Goal: Register for event/course

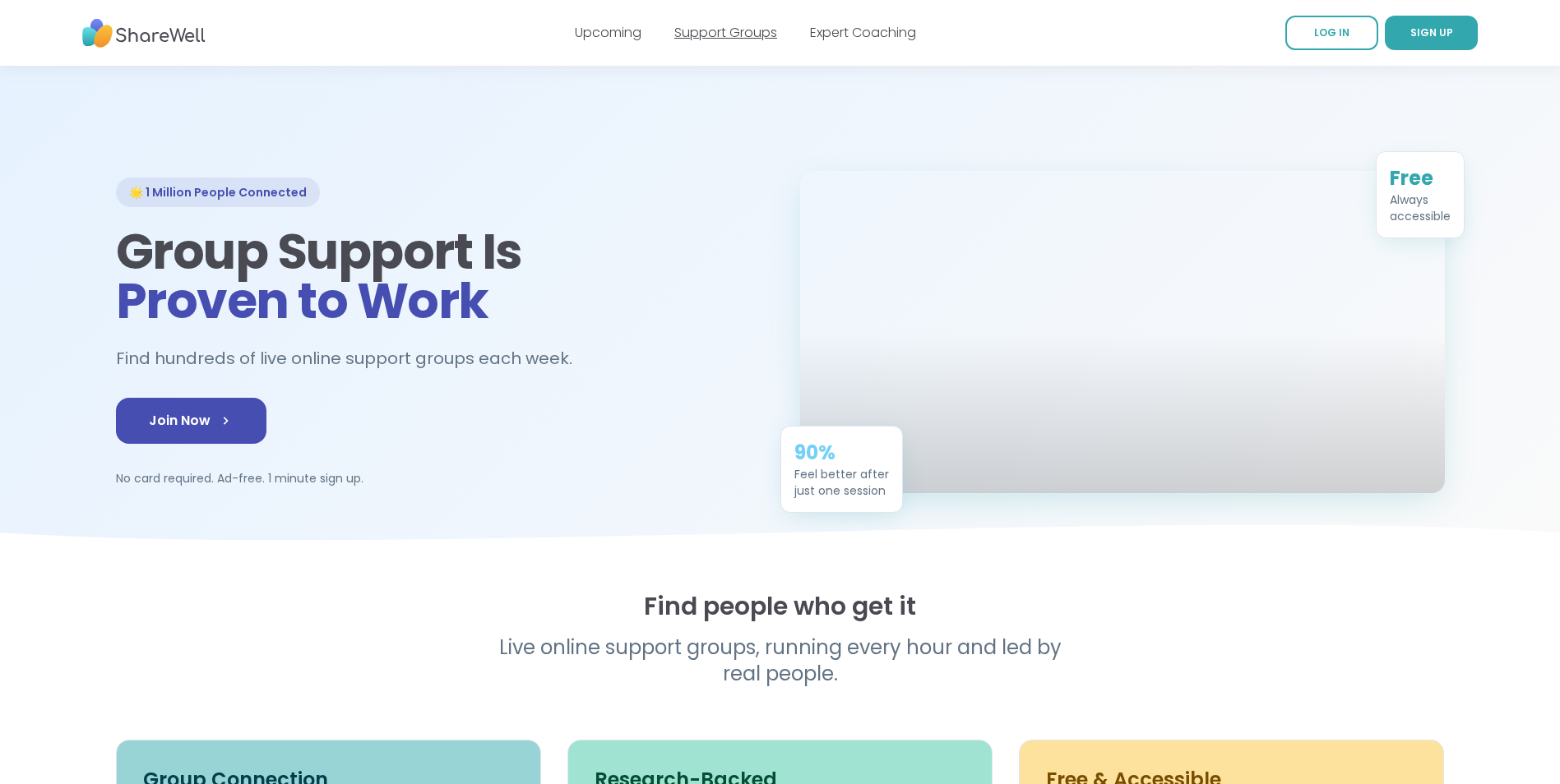
click at [724, 30] on link "Support Groups" at bounding box center [725, 33] width 102 height 19
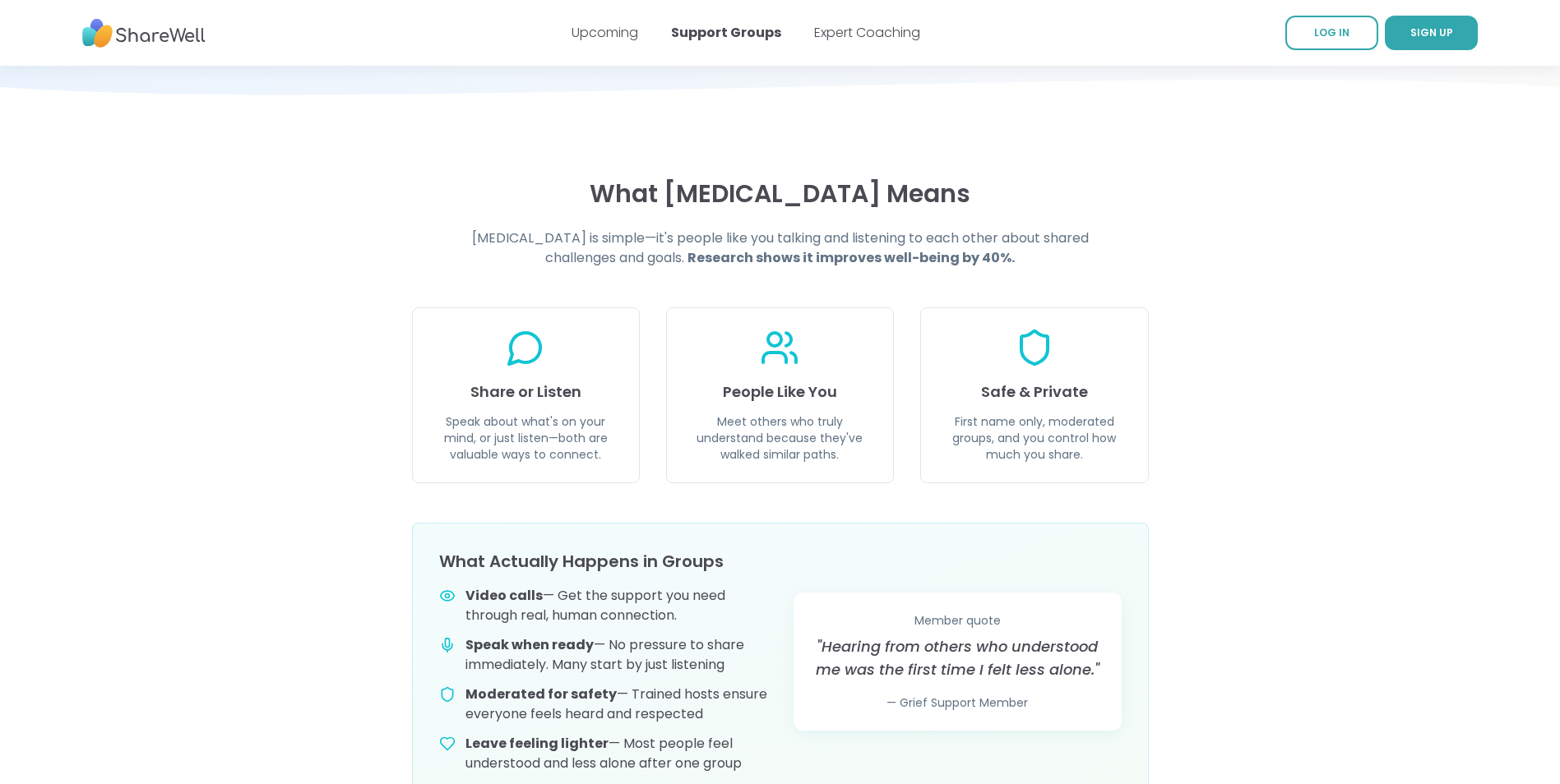
scroll to position [328, 0]
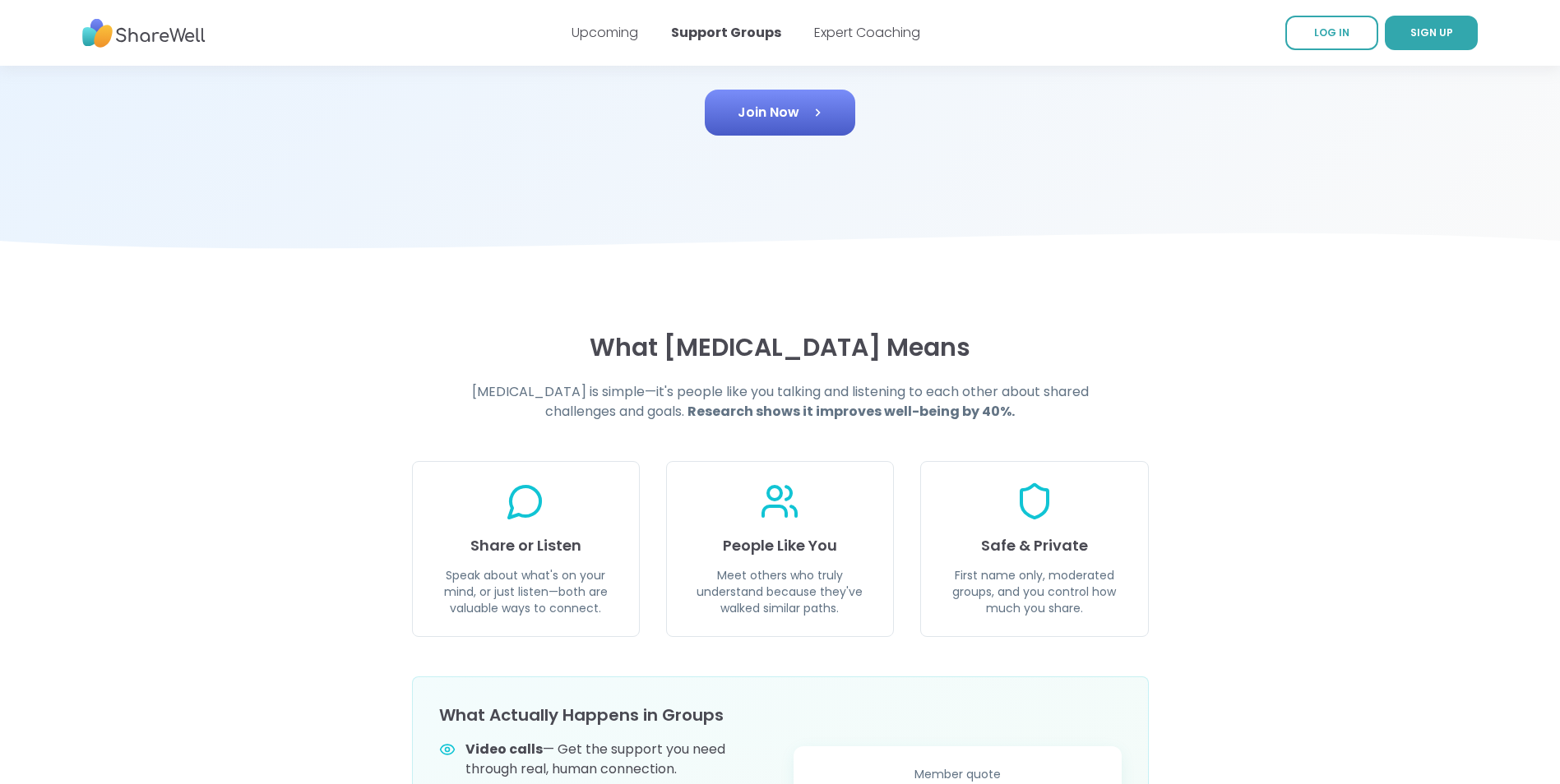
click at [780, 123] on span "Join Now" at bounding box center [780, 112] width 84 height 20
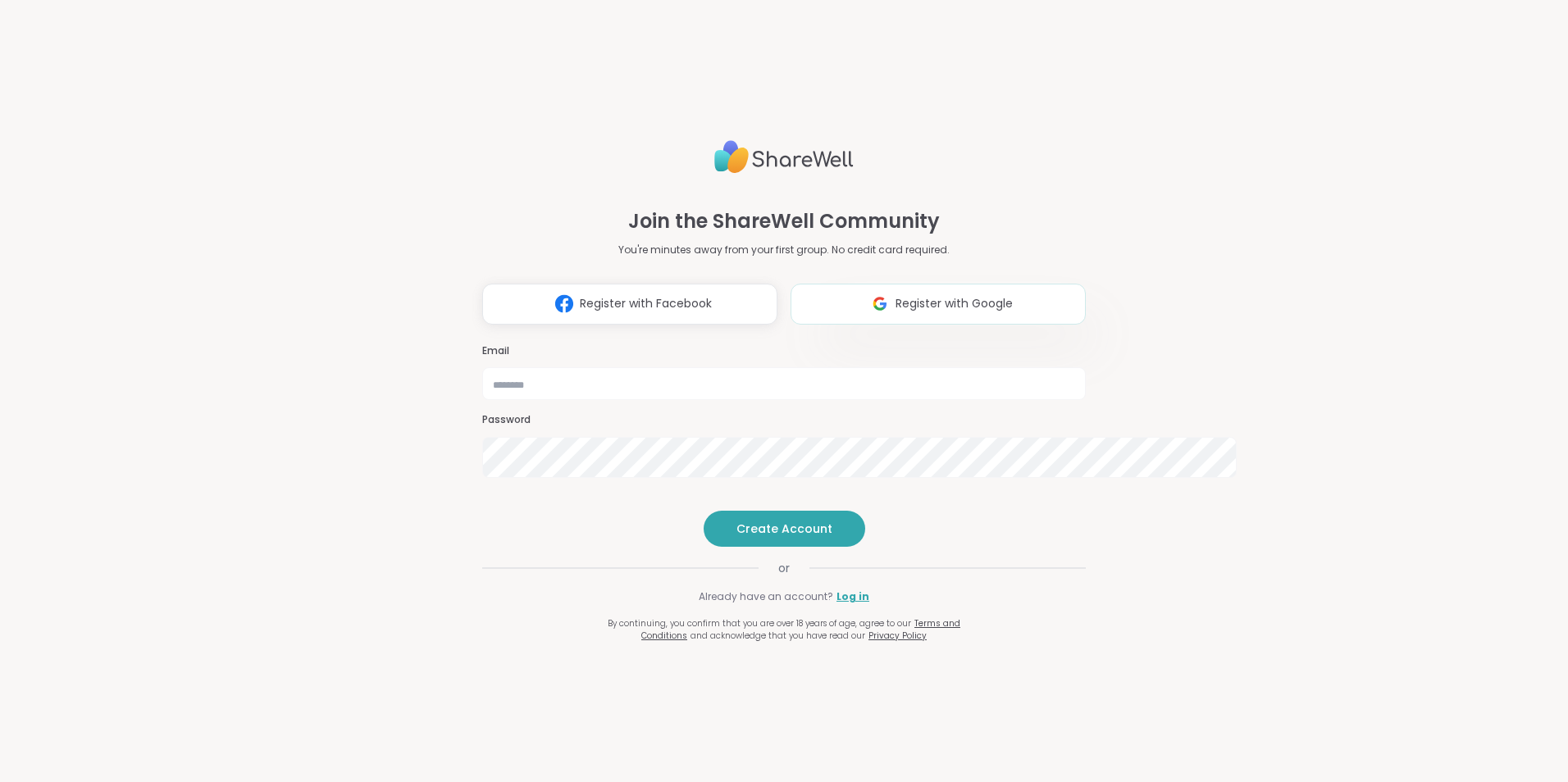
click at [877, 284] on button "Register with Google" at bounding box center [938, 304] width 295 height 41
click at [1328, 459] on div "Join the ShareWell Community You're minutes away from your first group. No cred…" at bounding box center [784, 391] width 1568 height 782
click at [892, 288] on img at bounding box center [879, 304] width 32 height 31
click at [954, 284] on button "Register with Google" at bounding box center [938, 304] width 295 height 41
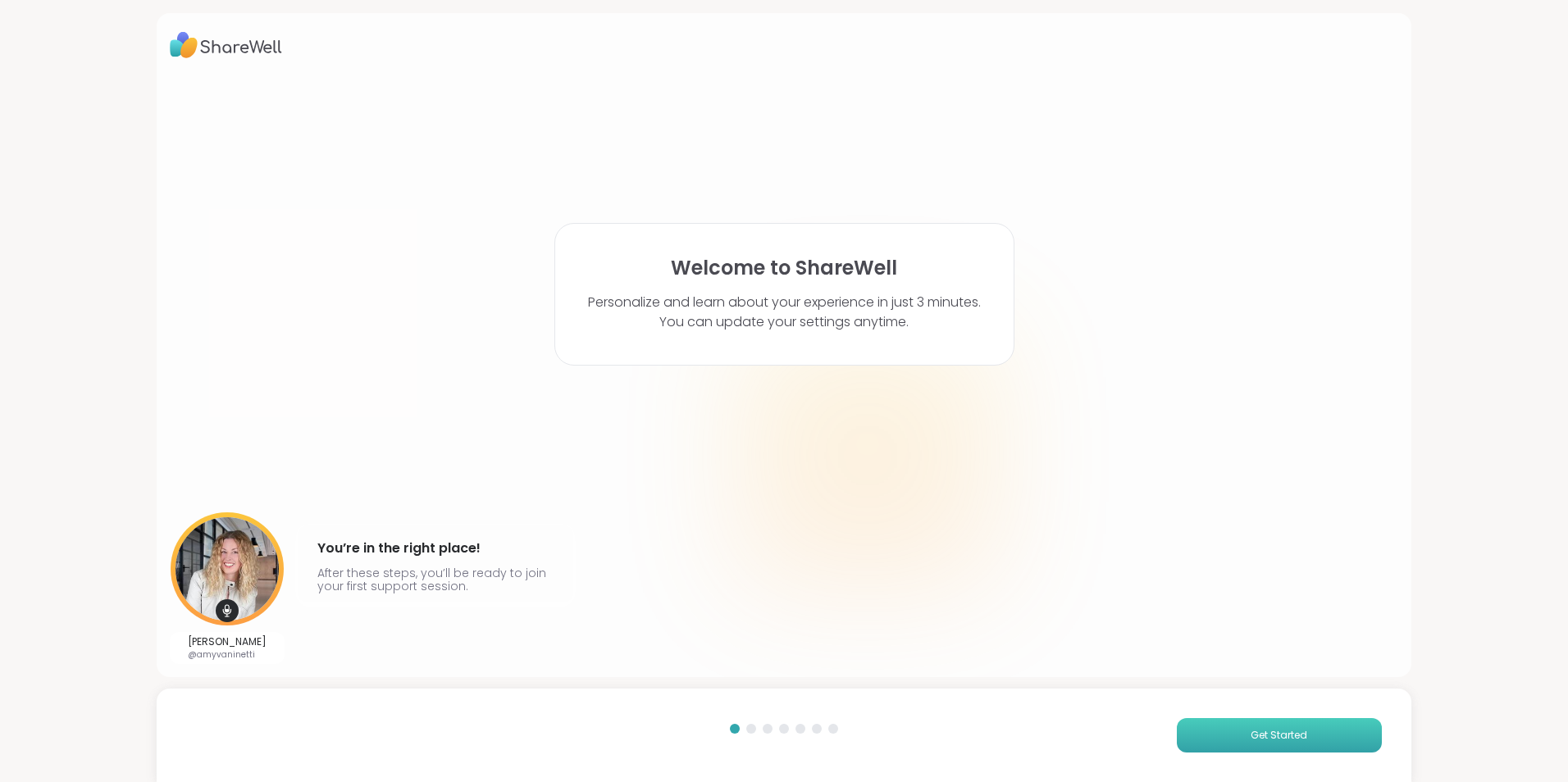
click at [1282, 728] on span "Get Started" at bounding box center [1278, 734] width 56 height 14
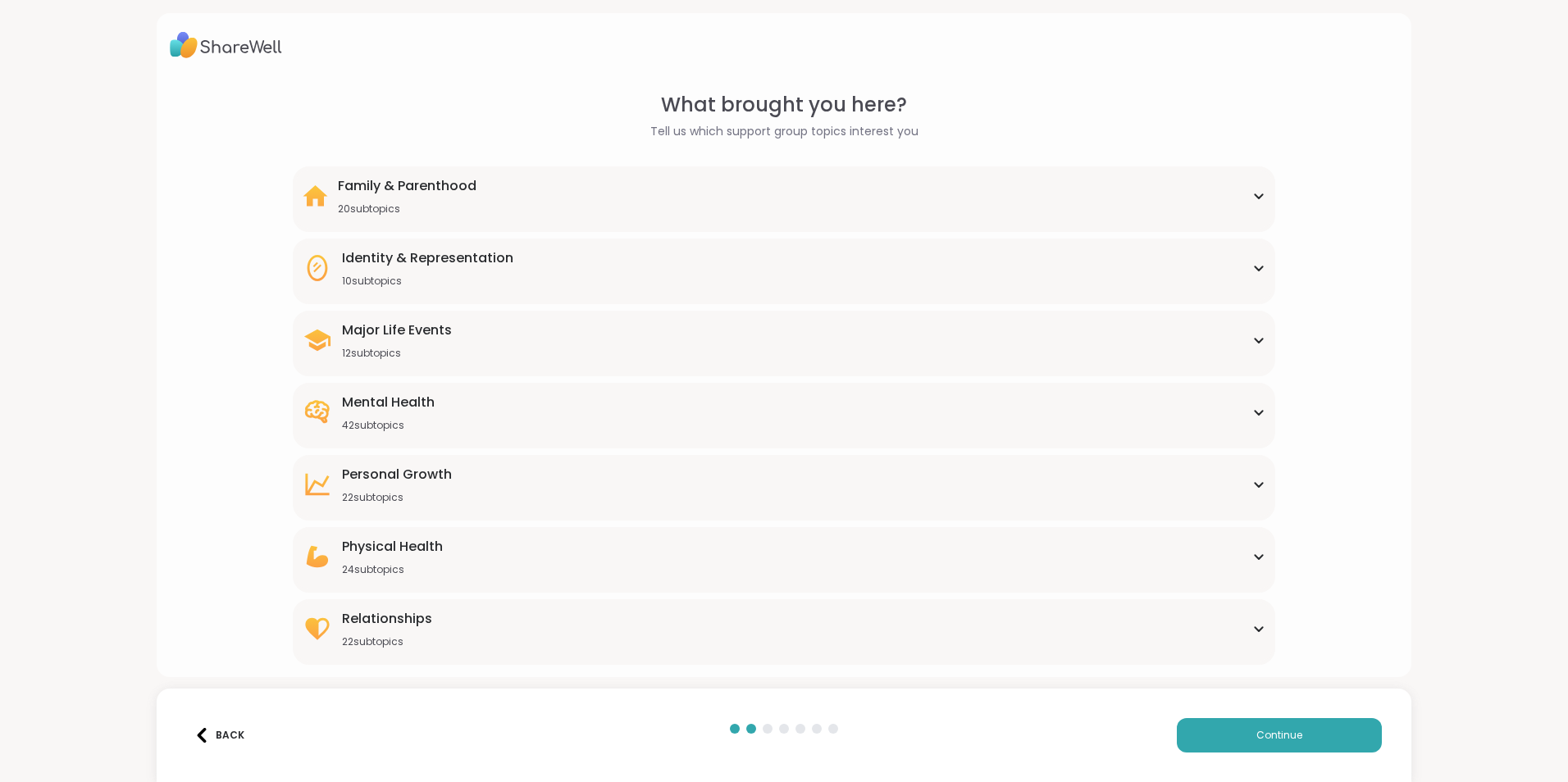
click at [606, 216] on div "Family & Parenthood 20 subtopics" at bounding box center [784, 196] width 963 height 39
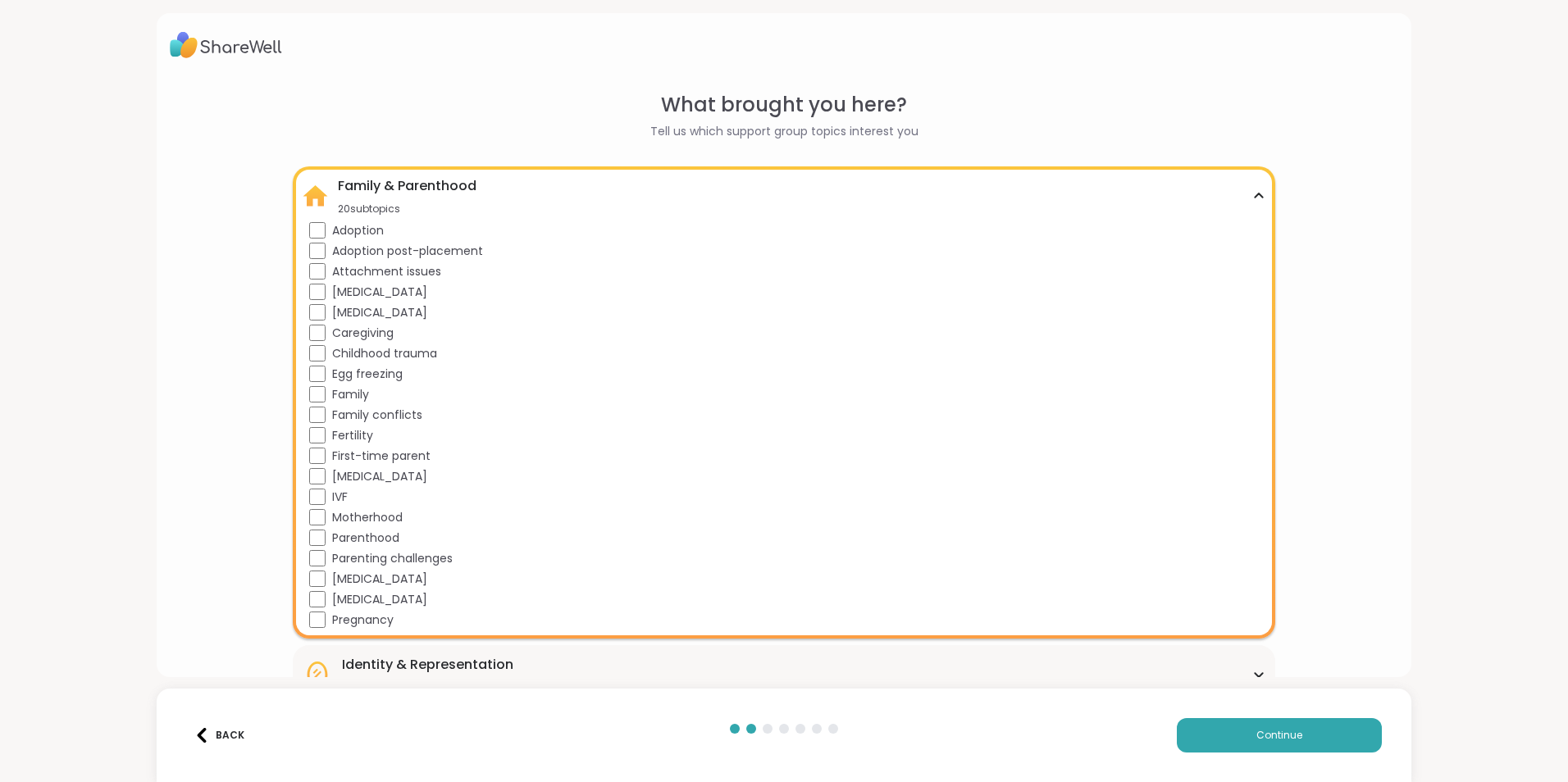
click at [1318, 219] on div "What brought you here? Tell us which support group topics interest you Family &…" at bounding box center [784, 581] width 1228 height 982
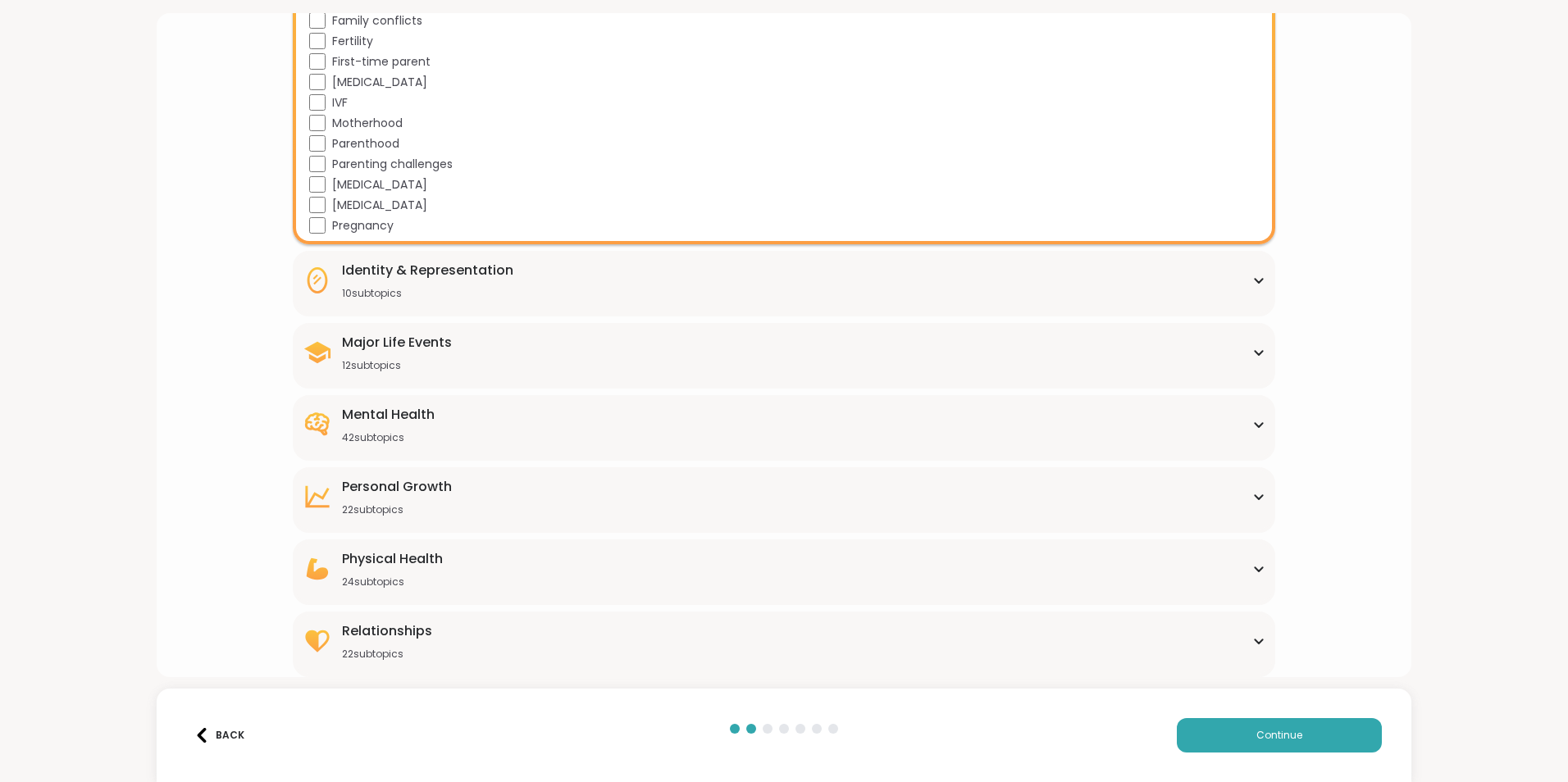
scroll to position [667, 0]
click at [1306, 723] on button "Continue" at bounding box center [1279, 735] width 205 height 34
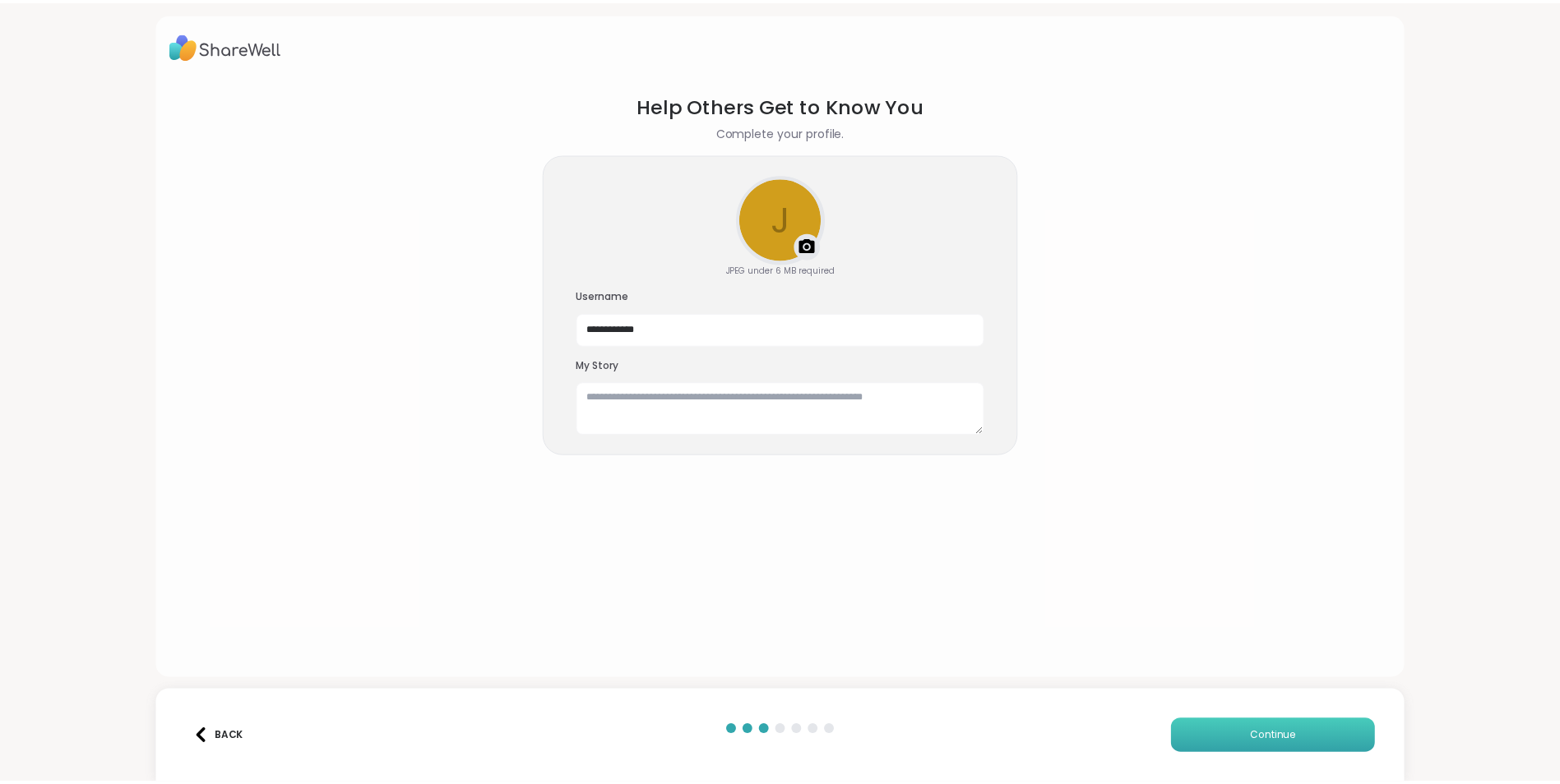
scroll to position [0, 0]
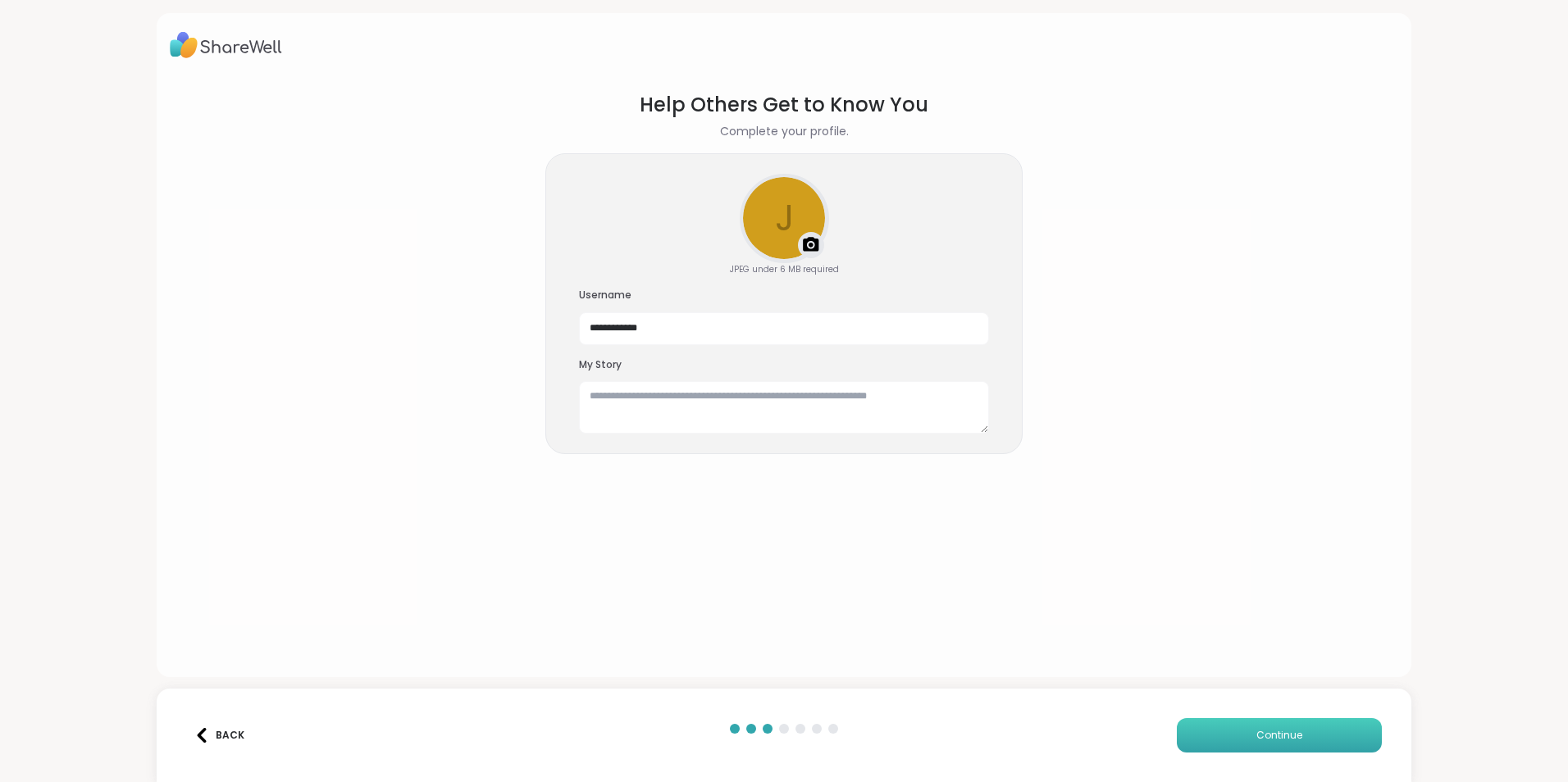
click at [1298, 718] on button "Continue" at bounding box center [1279, 735] width 205 height 34
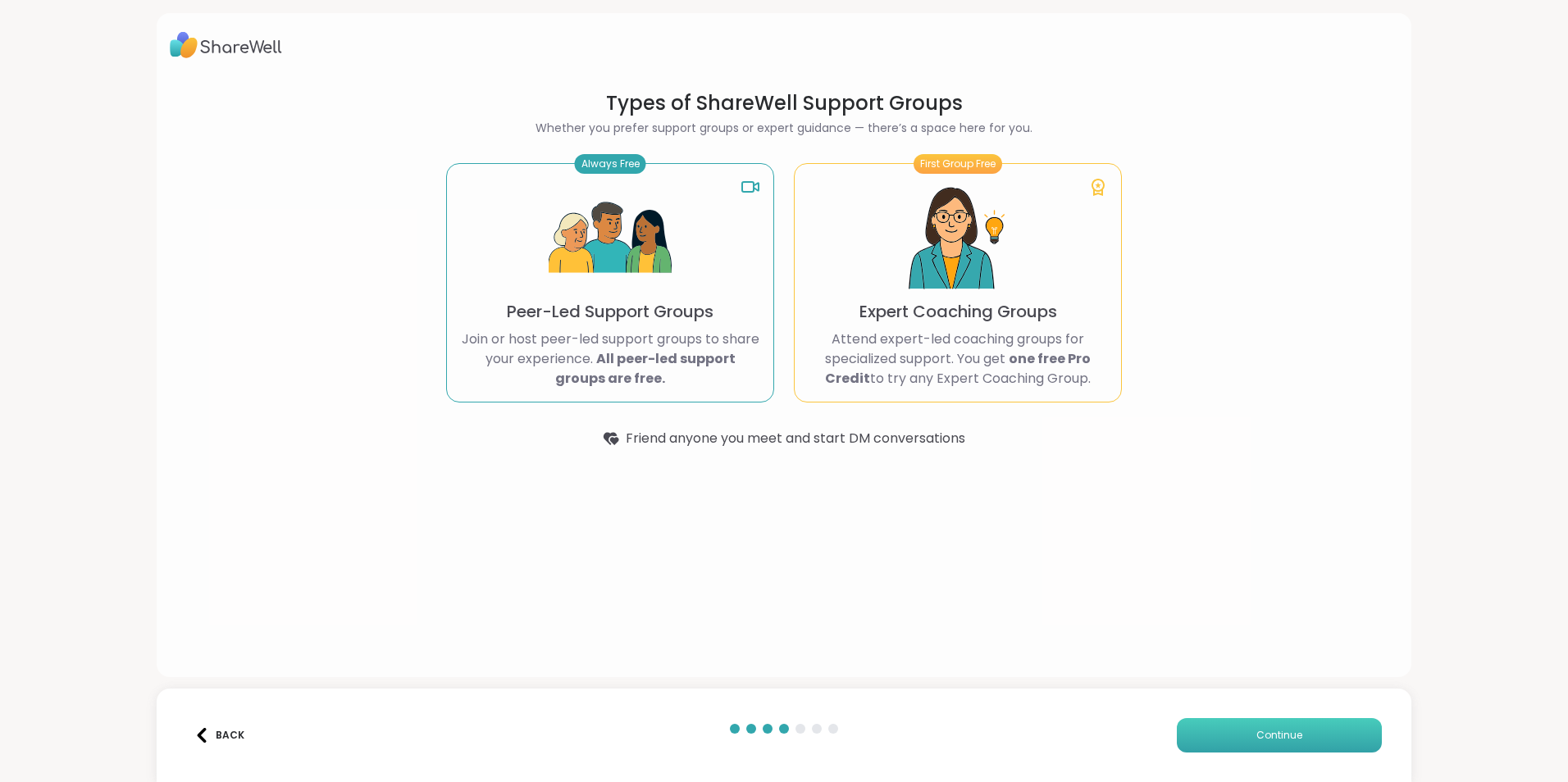
click at [1284, 728] on span "Continue" at bounding box center [1279, 734] width 46 height 14
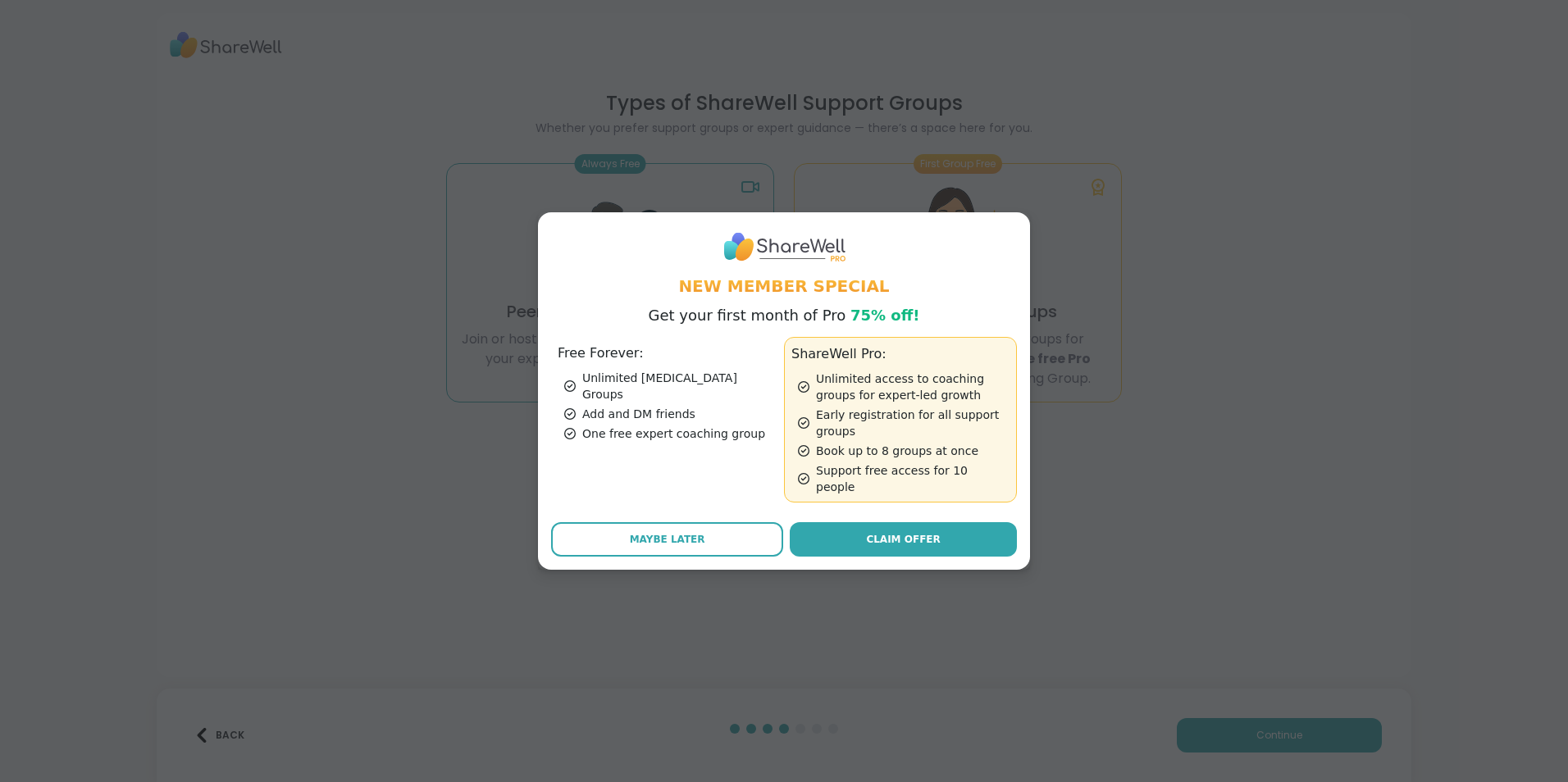
drag, startPoint x: 677, startPoint y: 595, endPoint x: 1066, endPoint y: 551, distance: 391.5
click at [677, 547] on span "Maybe Later" at bounding box center [667, 539] width 75 height 14
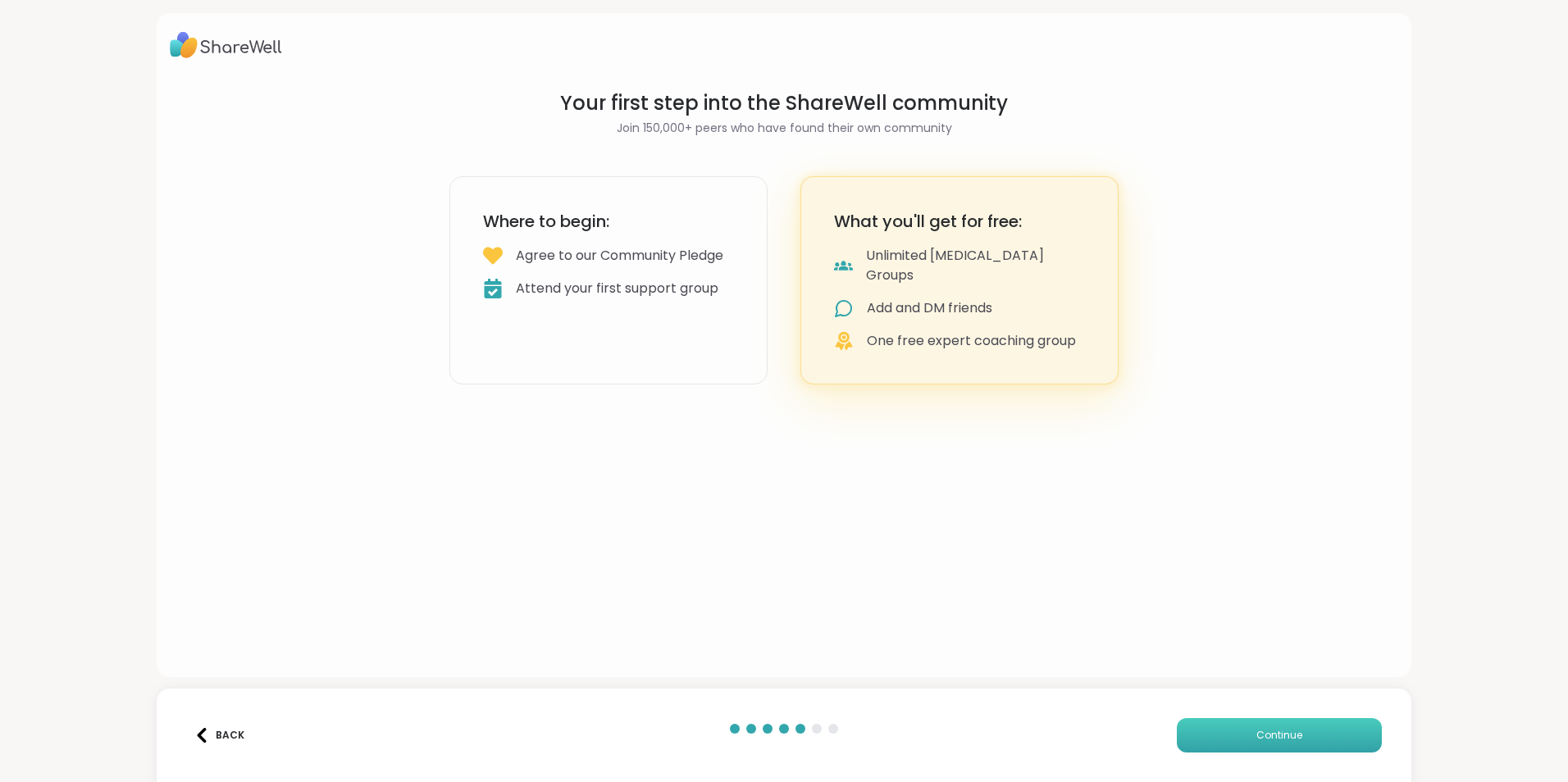
click at [1211, 718] on button "Continue" at bounding box center [1279, 735] width 205 height 34
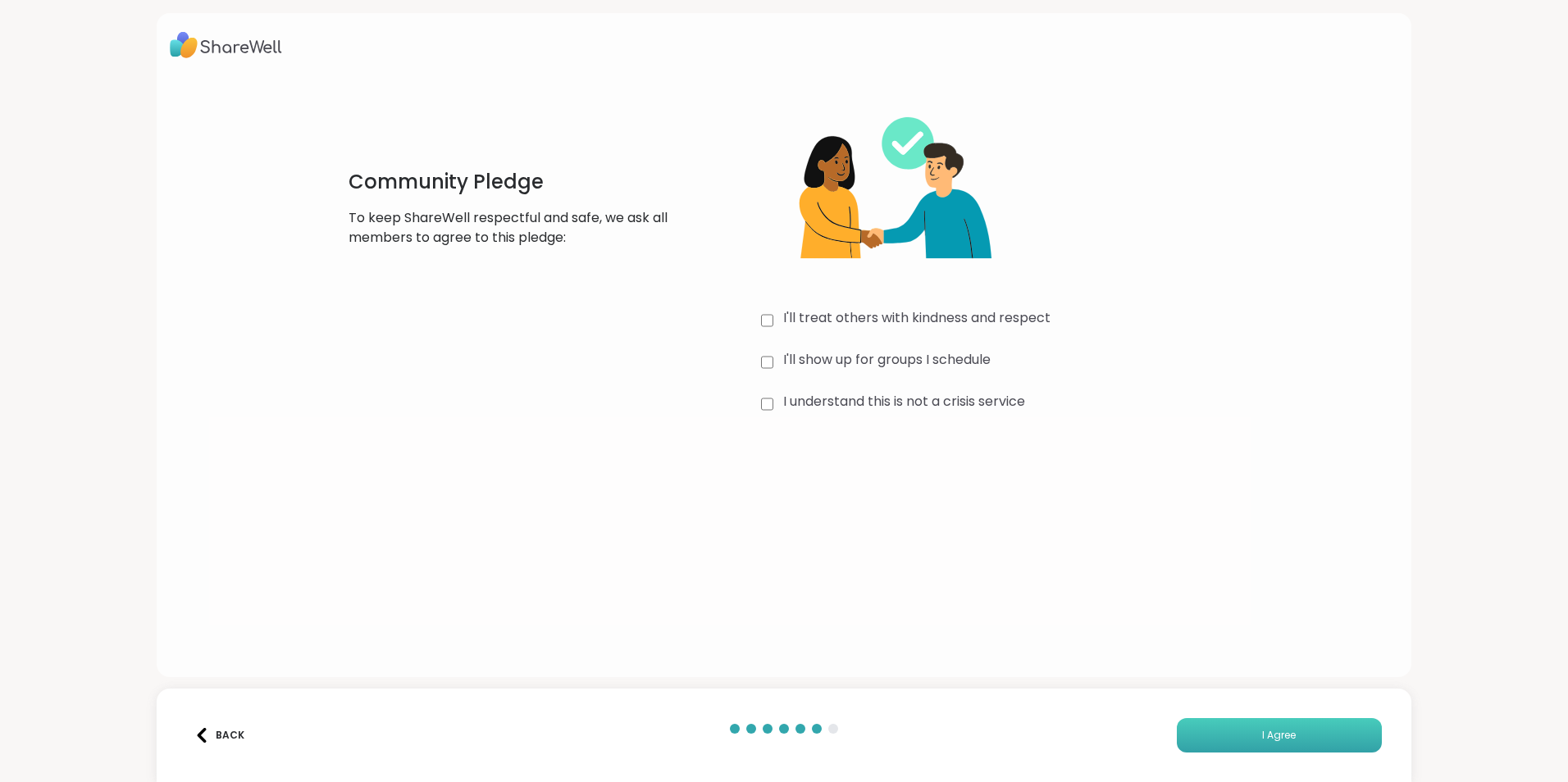
click at [1261, 728] on span "I Agree" at bounding box center [1278, 734] width 33 height 14
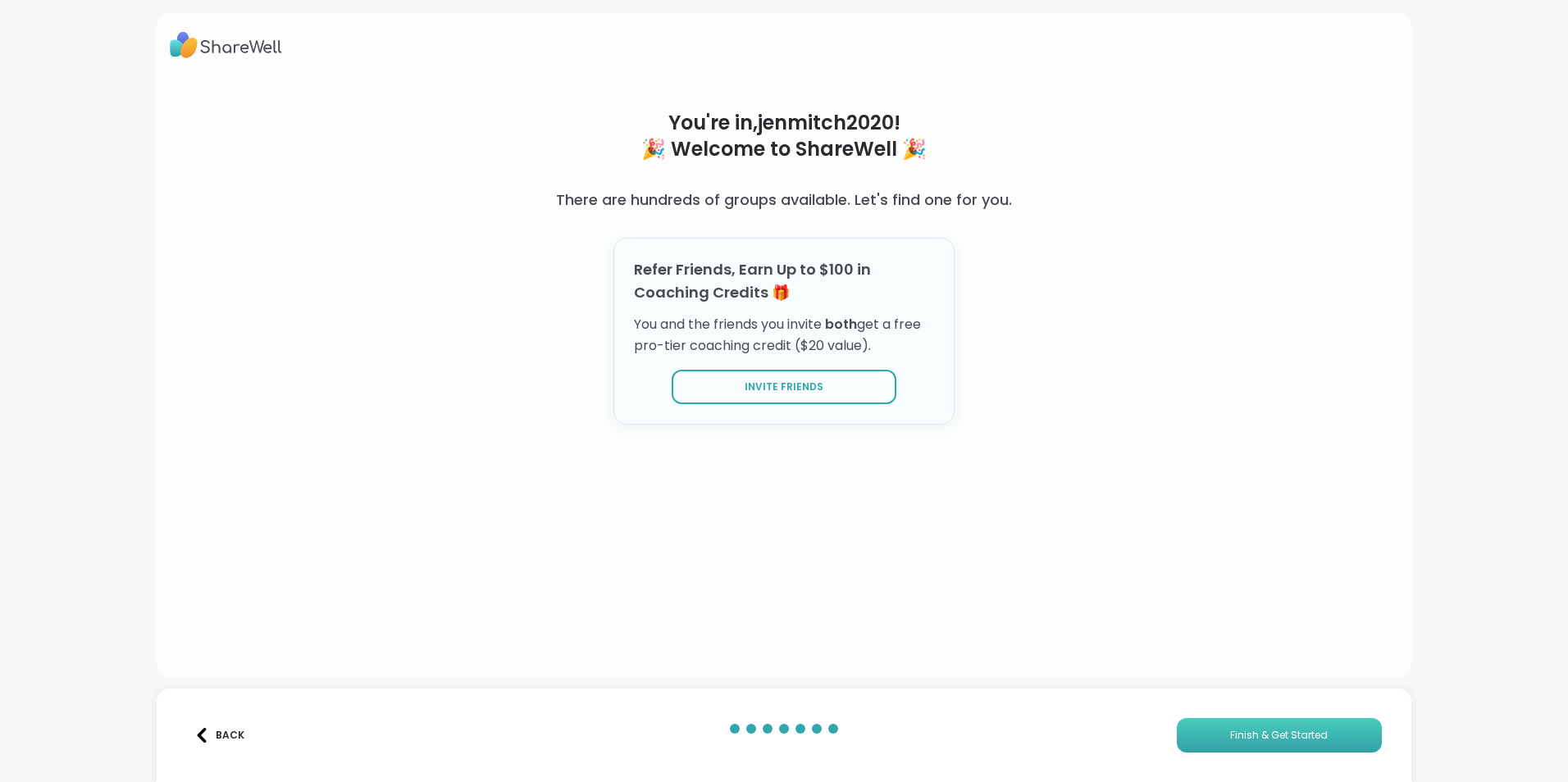
click at [1279, 718] on button "Finish & Get Started" at bounding box center [1279, 735] width 205 height 34
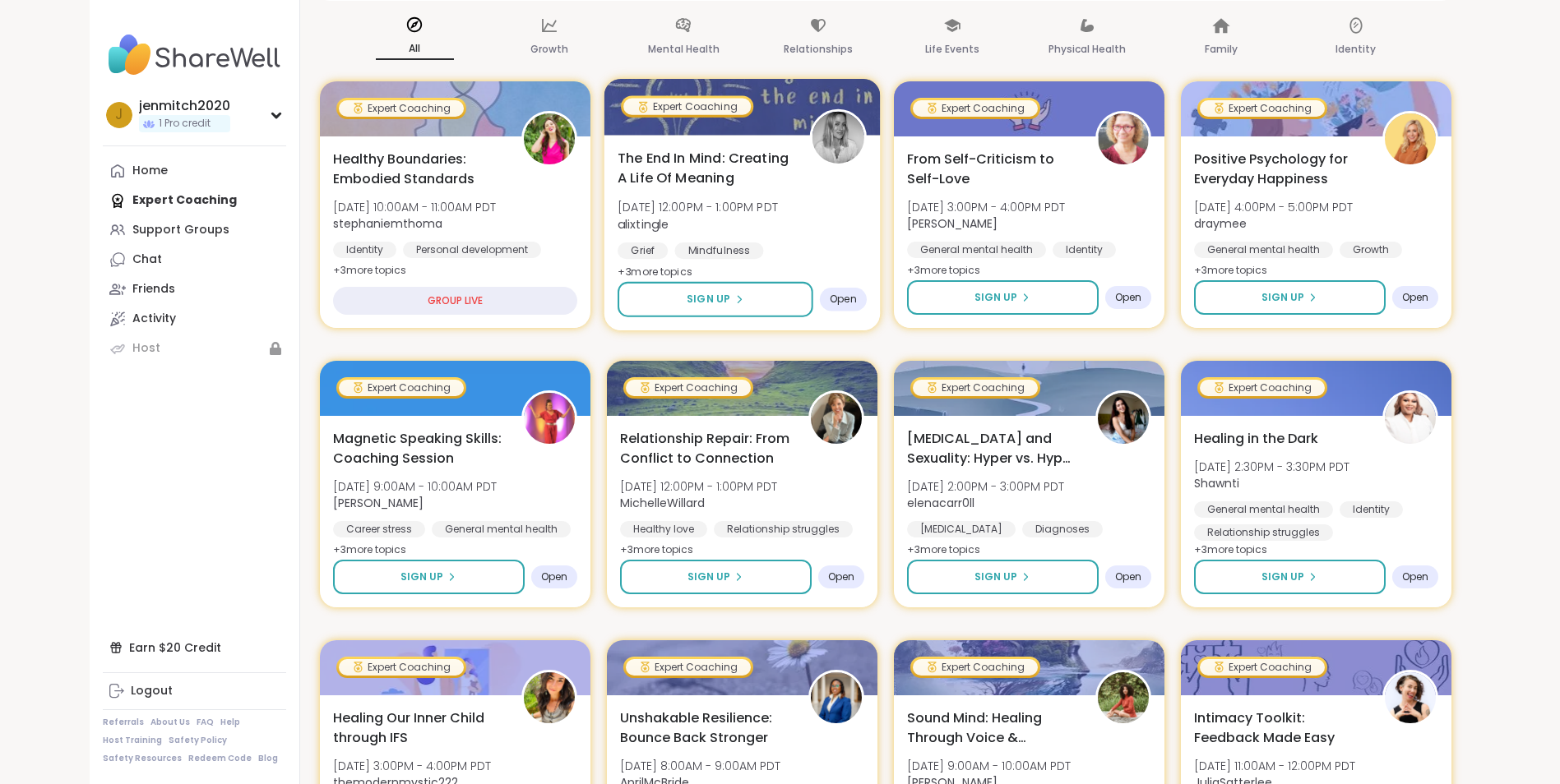
scroll to position [247, 0]
